Goal: Find specific page/section: Find specific page/section

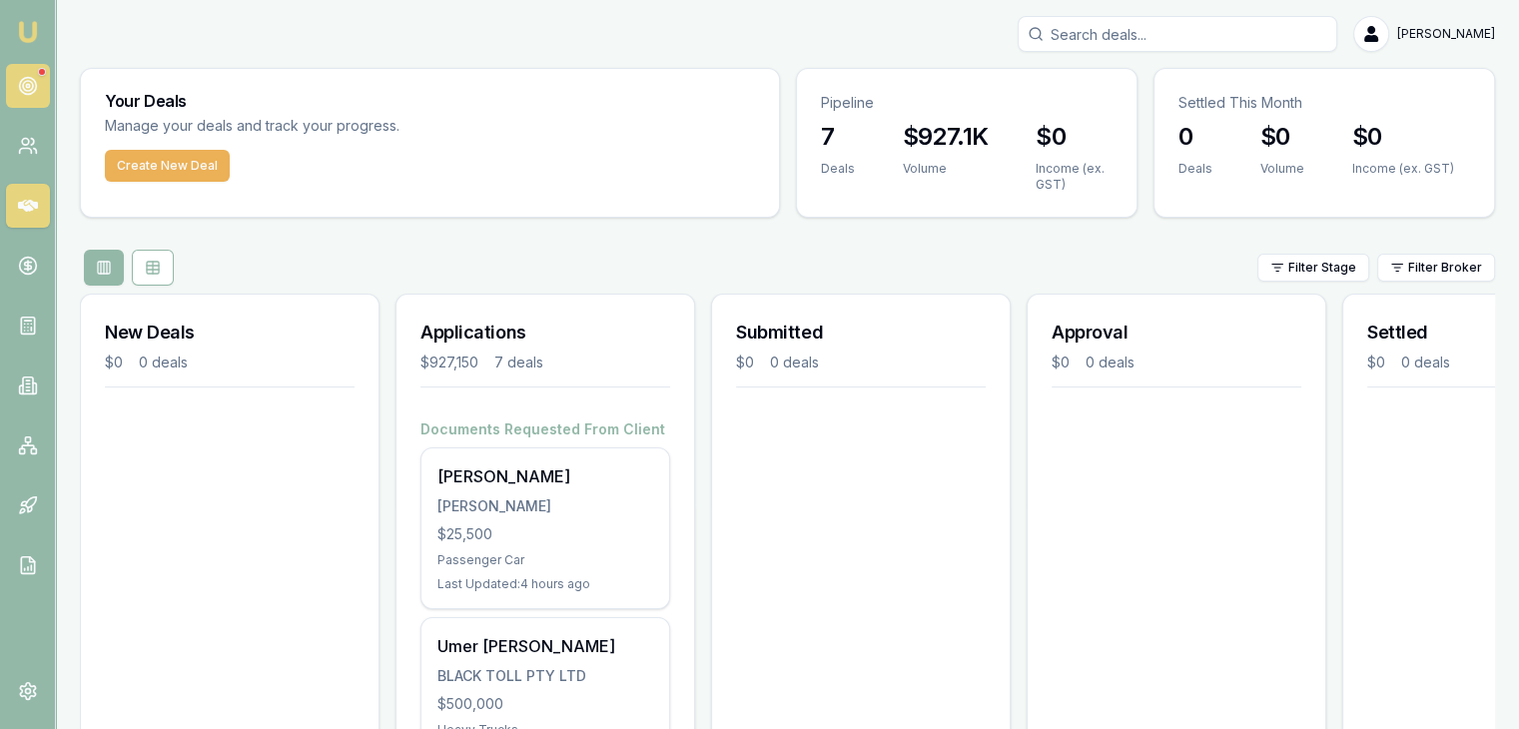
click at [29, 85] on circle at bounding box center [27, 85] width 3 height 3
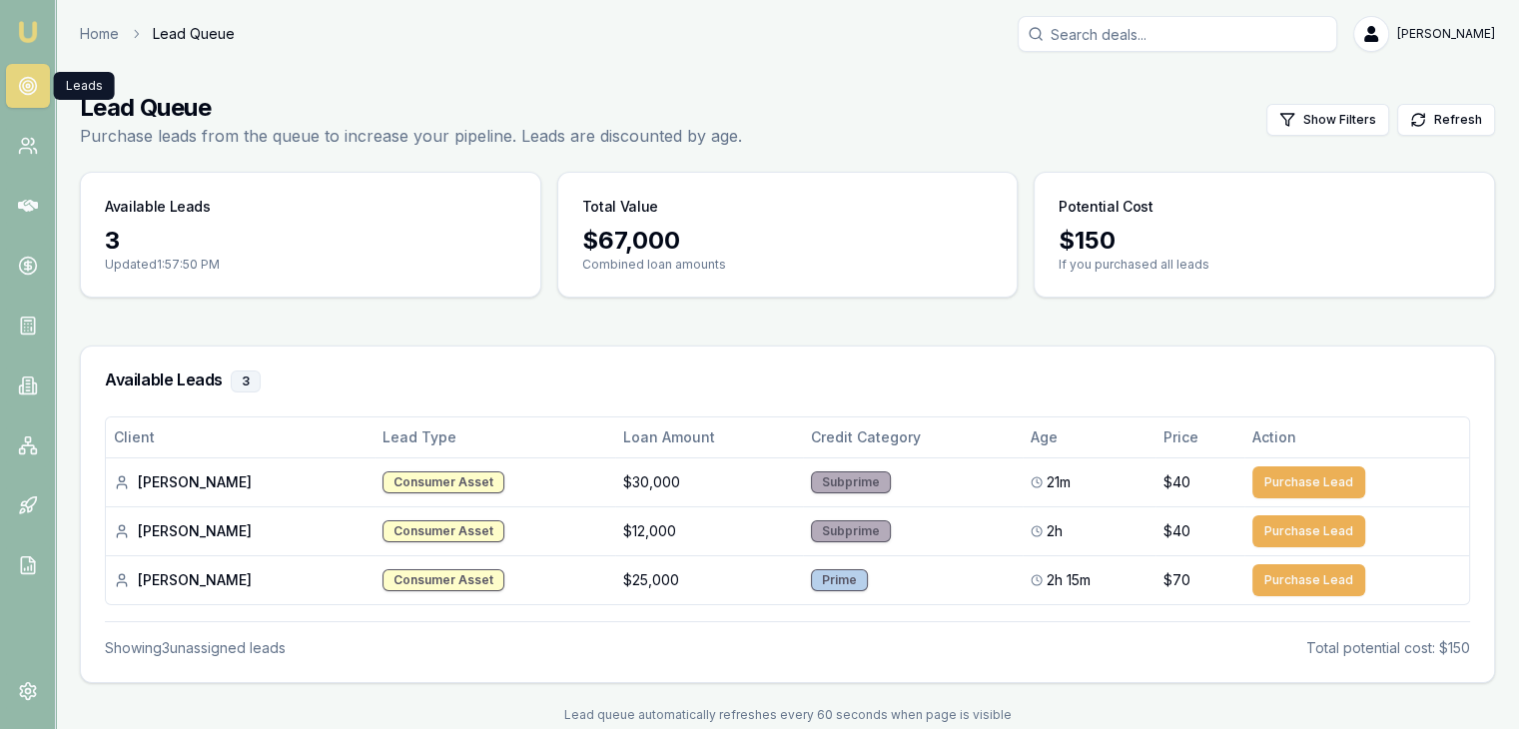
click at [29, 84] on icon at bounding box center [28, 86] width 20 height 20
click at [758, 496] on td "$30,000" at bounding box center [709, 481] width 189 height 49
click at [34, 77] on icon at bounding box center [28, 86] width 20 height 20
click at [32, 21] on img at bounding box center [28, 32] width 24 height 24
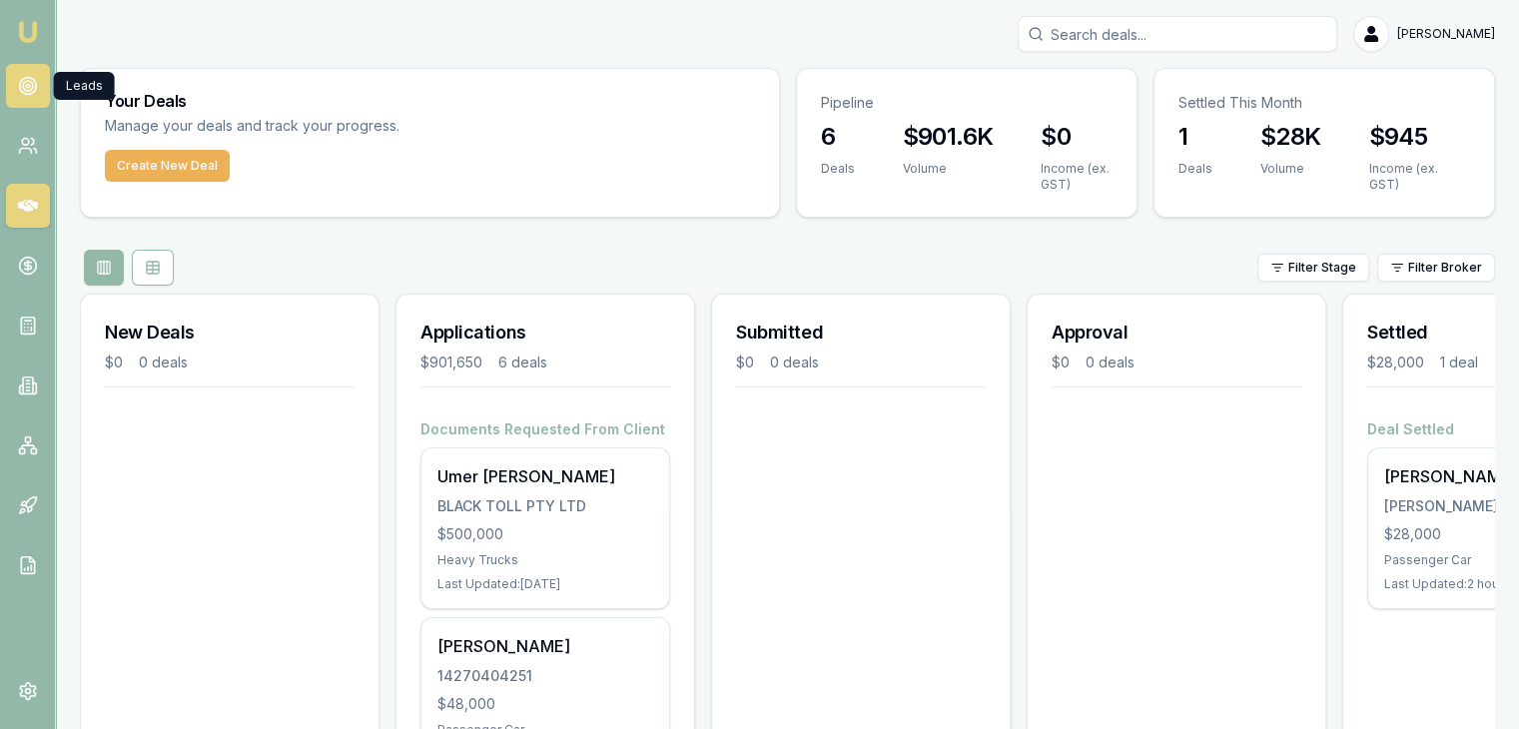
click at [24, 89] on icon at bounding box center [28, 86] width 20 height 20
click at [25, 73] on link at bounding box center [28, 86] width 44 height 44
